Goal: Check status: Check status

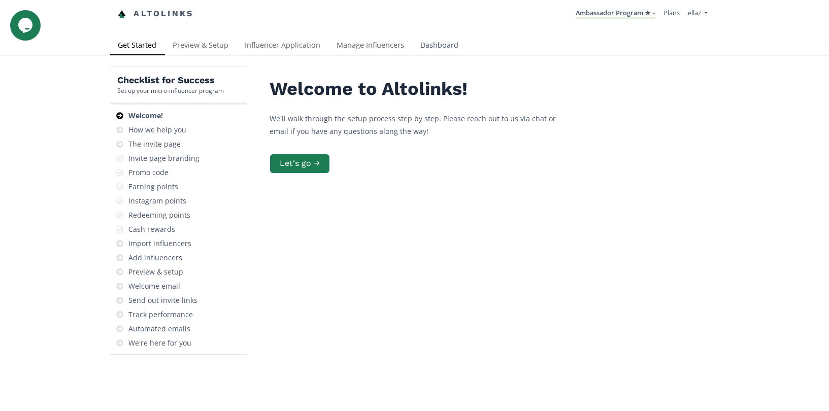
click at [431, 51] on link "Dashboard" at bounding box center [440, 46] width 54 height 20
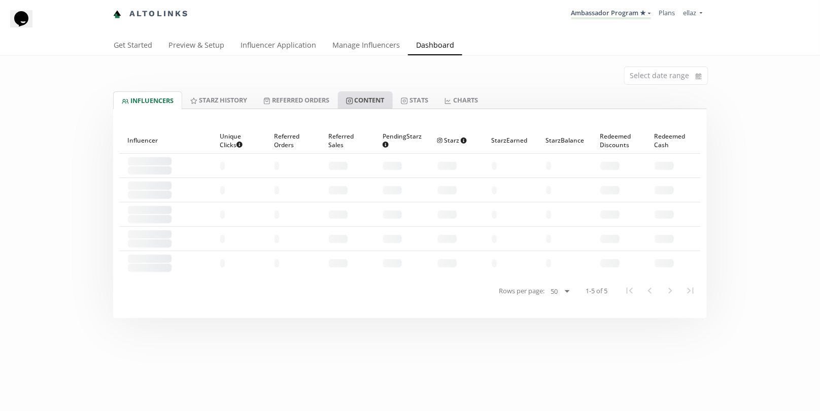
click at [386, 94] on link "Content" at bounding box center [365, 99] width 55 height 17
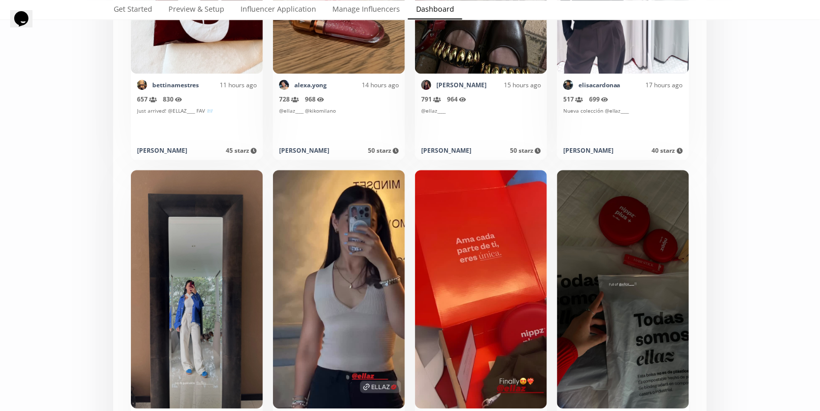
scroll to position [943, 0]
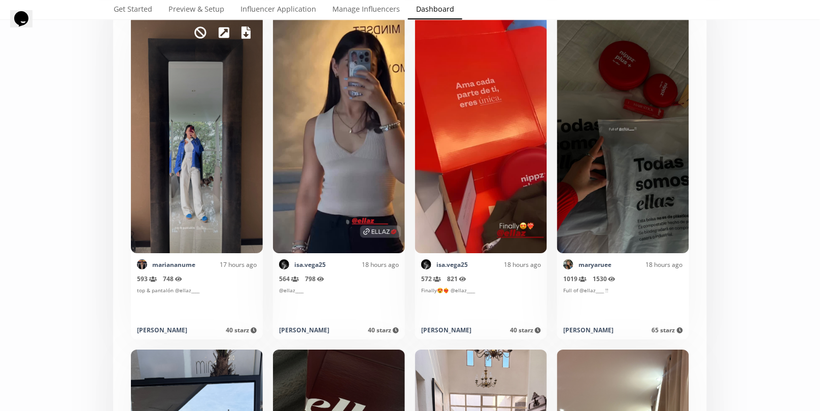
click at [246, 37] on icon at bounding box center [246, 32] width 9 height 12
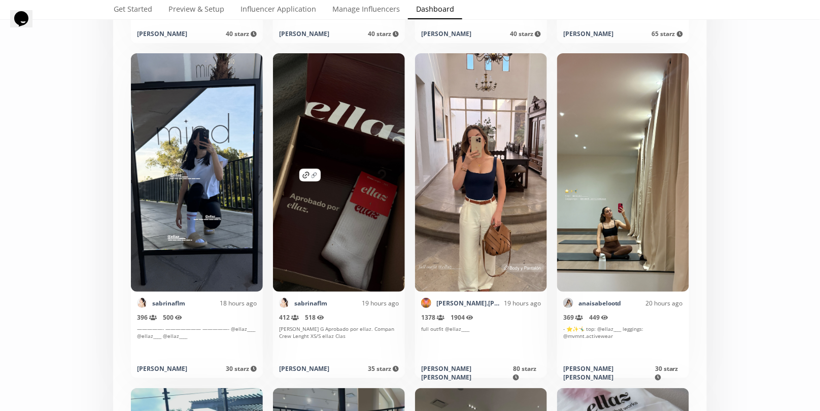
scroll to position [1240, 0]
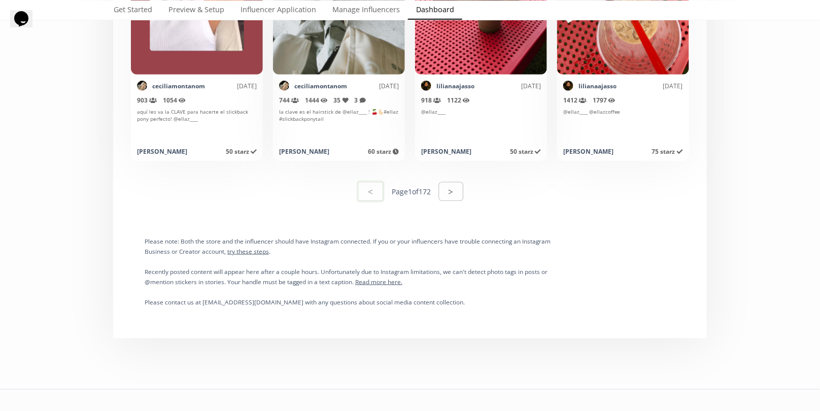
scroll to position [5210, 0]
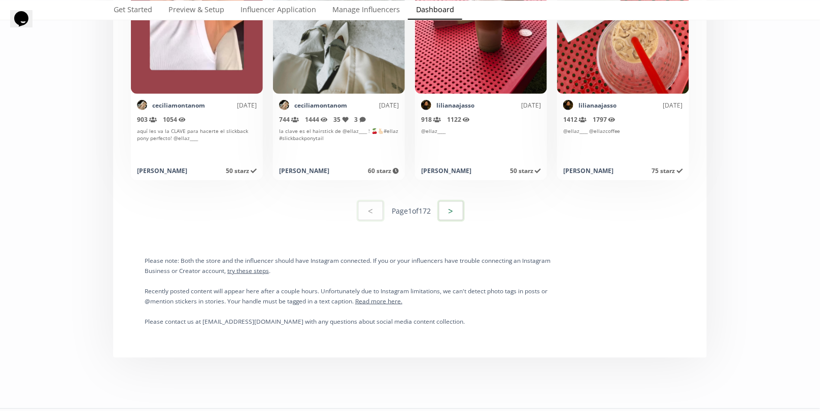
click at [447, 204] on button ">" at bounding box center [450, 211] width 27 height 22
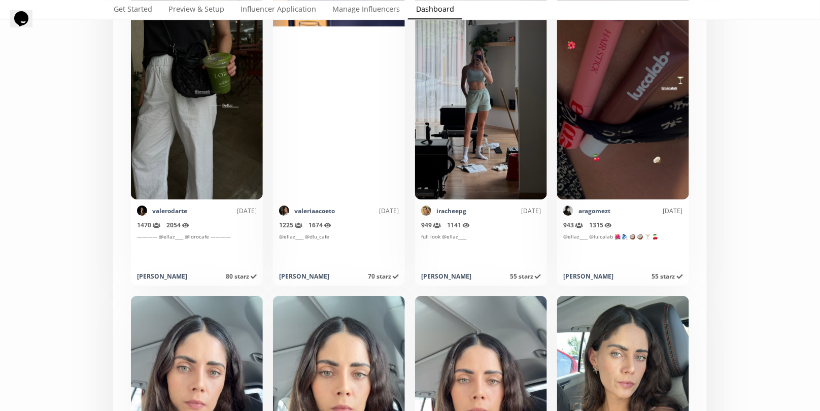
scroll to position [3251, 0]
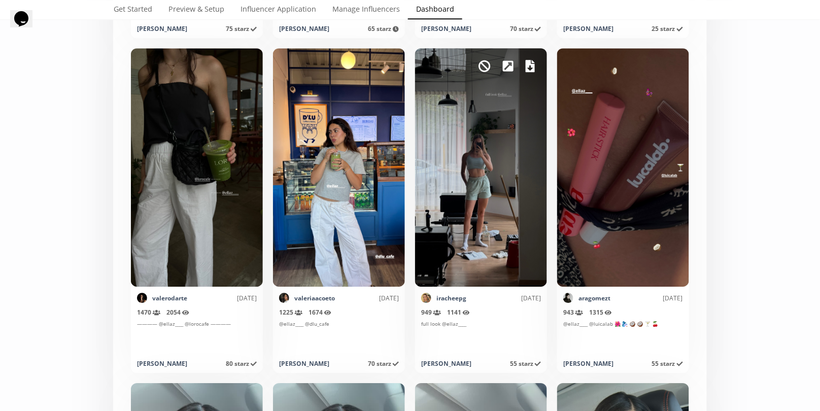
click at [533, 67] on icon at bounding box center [530, 66] width 9 height 12
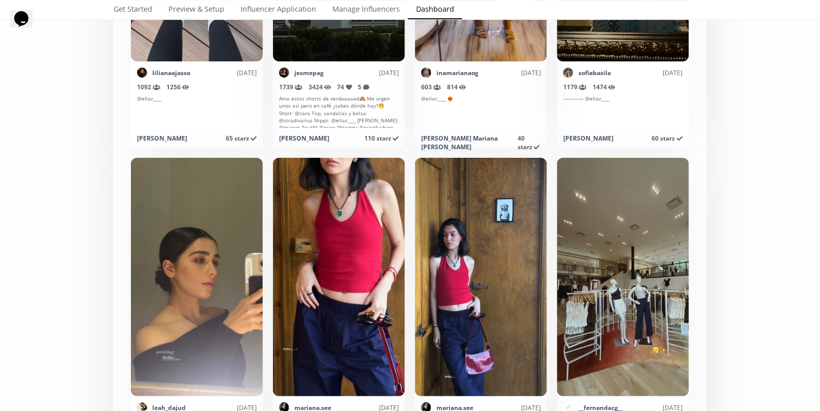
scroll to position [4818, 0]
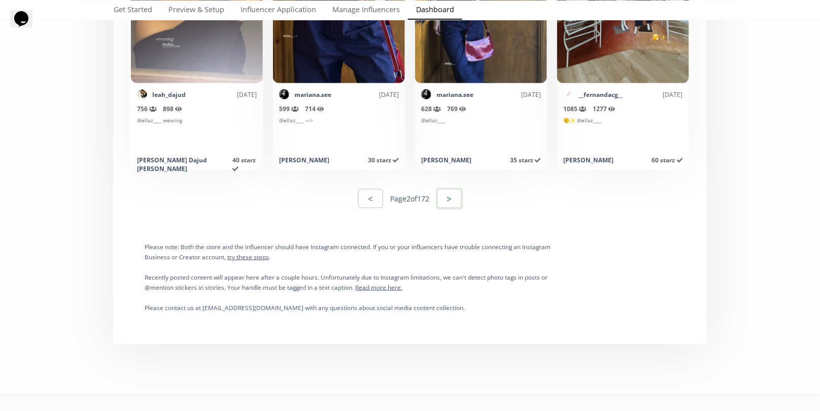
click at [463, 200] on button ">" at bounding box center [449, 199] width 27 height 22
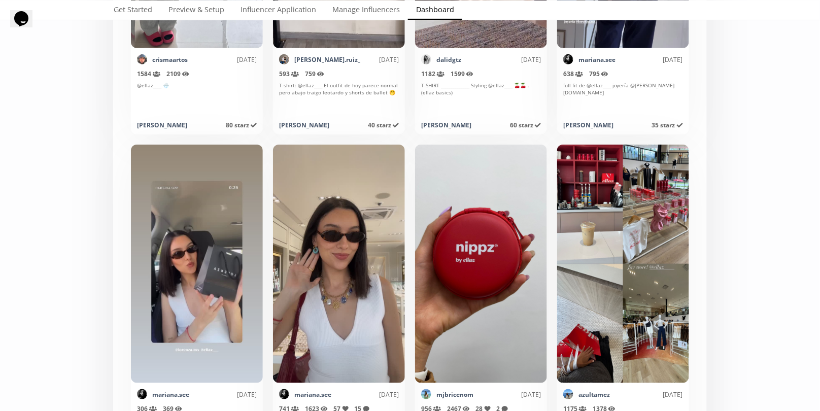
scroll to position [3571, 0]
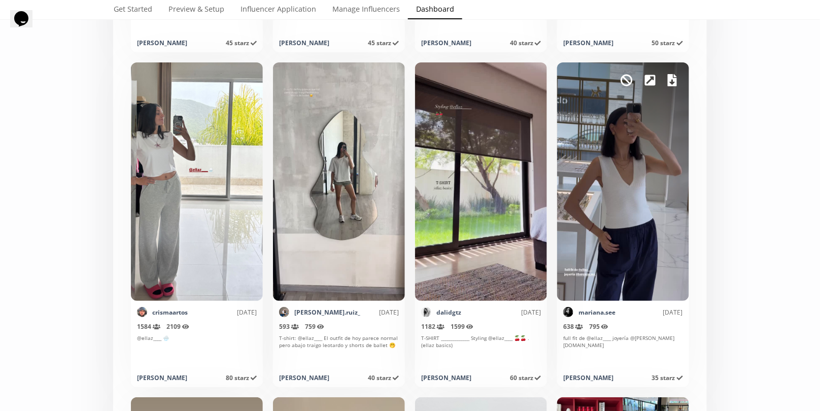
click at [670, 76] on icon at bounding box center [672, 80] width 9 height 12
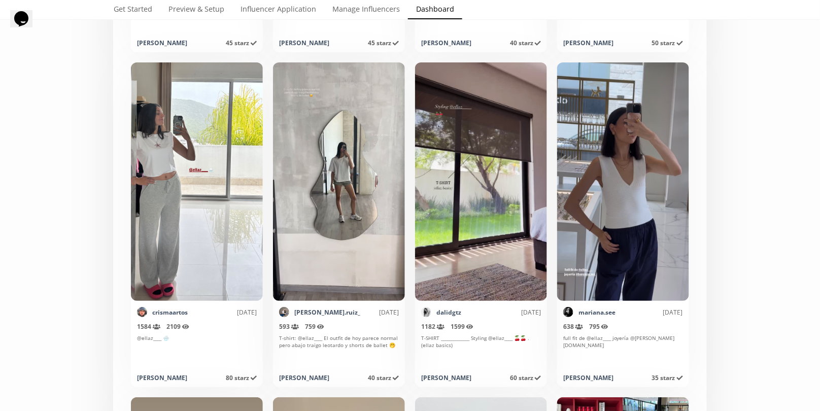
scroll to position [3595, 0]
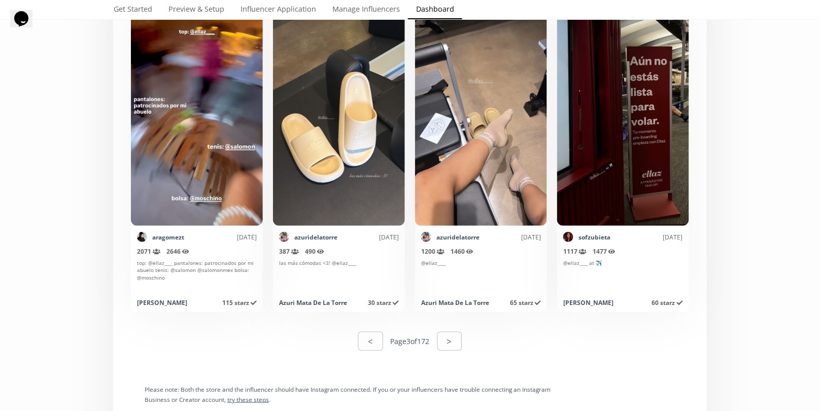
scroll to position [4987, 0]
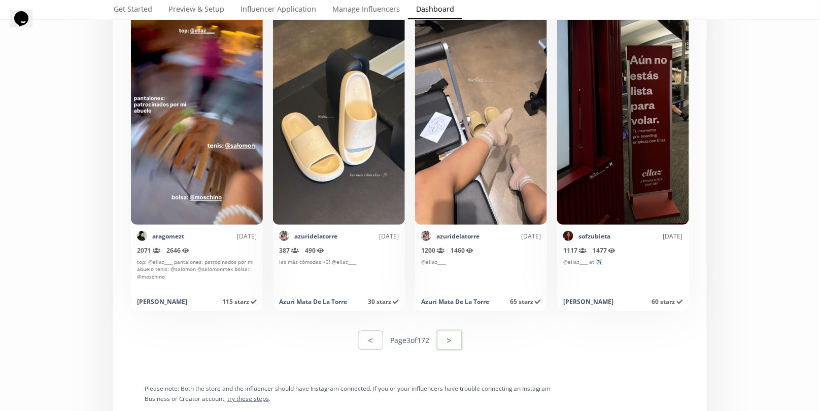
click at [452, 341] on button ">" at bounding box center [449, 340] width 27 height 22
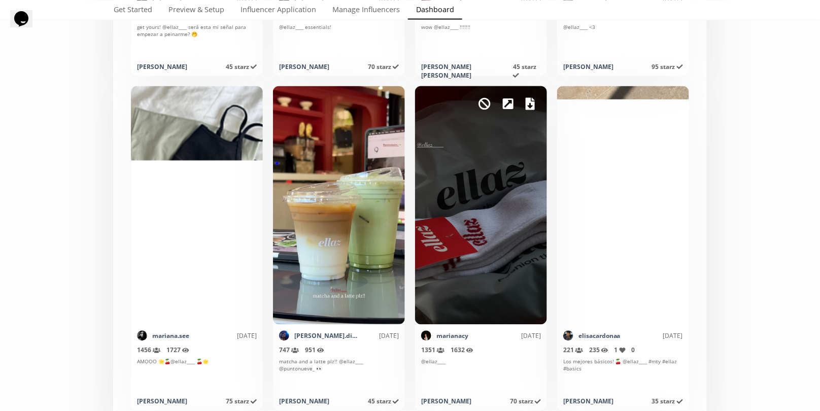
scroll to position [525, 0]
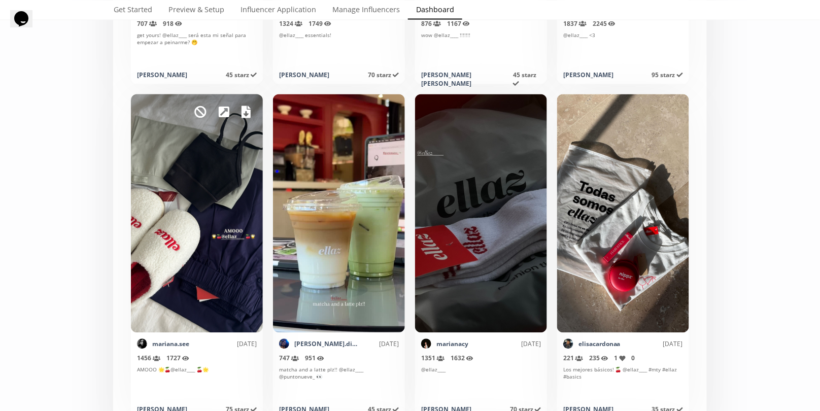
click at [244, 104] on link at bounding box center [246, 112] width 9 height 17
